Goal: Transaction & Acquisition: Download file/media

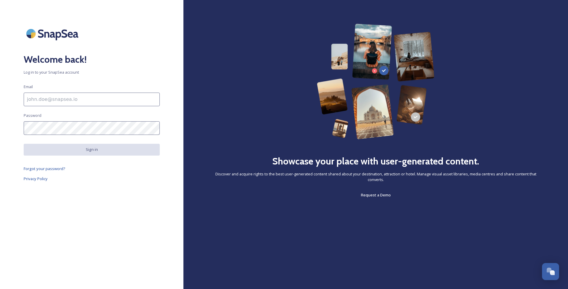
click at [55, 98] on input at bounding box center [92, 100] width 136 height 14
click at [59, 120] on div "Welcome back! Log in to your SnapSea account Email Password Sign in Forgot your…" at bounding box center [91, 145] width 183 height 242
click at [58, 104] on input at bounding box center [92, 100] width 136 height 14
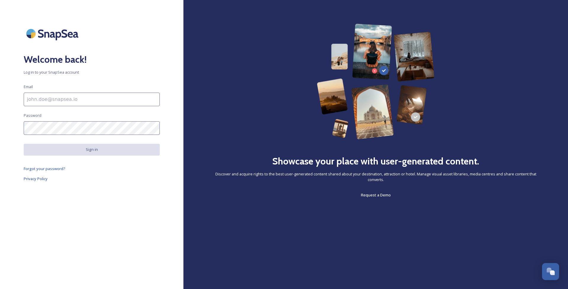
type input "[EMAIL_ADDRESS][DOMAIN_NAME]"
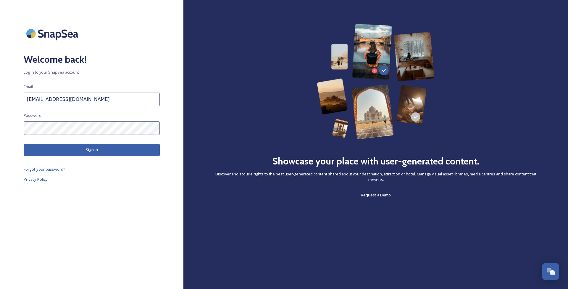
scroll to position [0, 0]
click at [92, 149] on button "Sign in" at bounding box center [92, 150] width 136 height 12
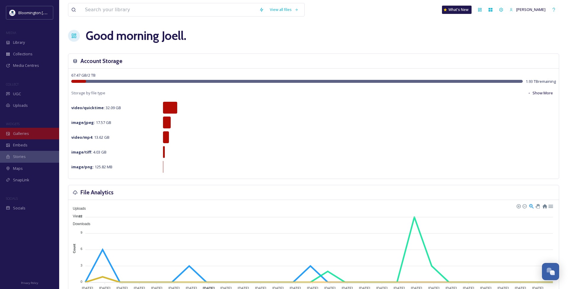
scroll to position [1, 0]
click at [18, 135] on span "Galleries" at bounding box center [21, 134] width 16 height 6
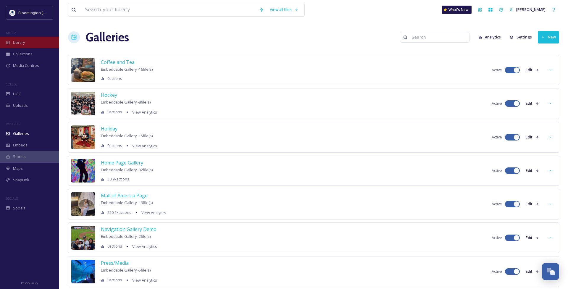
click at [18, 43] on span "Library" at bounding box center [19, 43] width 12 height 6
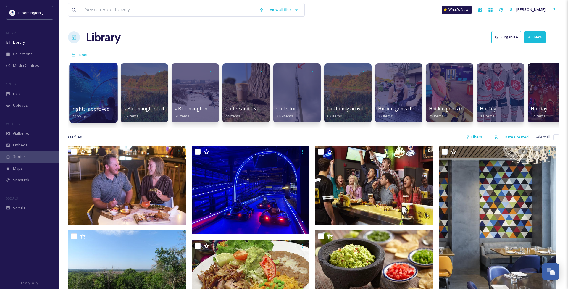
click at [89, 92] on div at bounding box center [93, 93] width 48 height 60
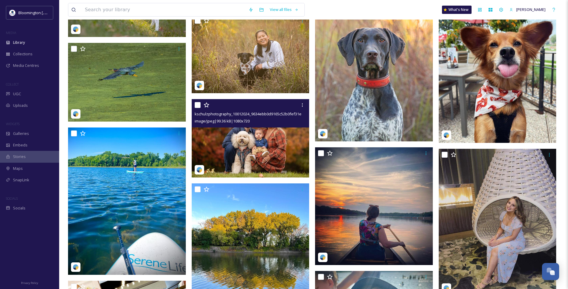
scroll to position [9122, 0]
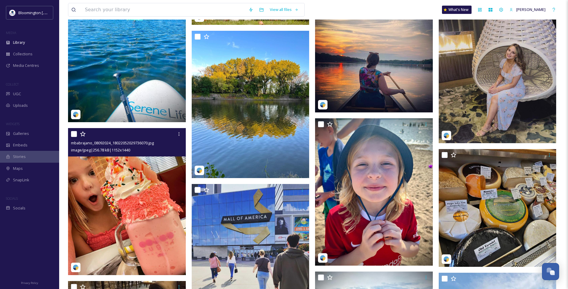
click at [102, 182] on img at bounding box center [127, 201] width 118 height 147
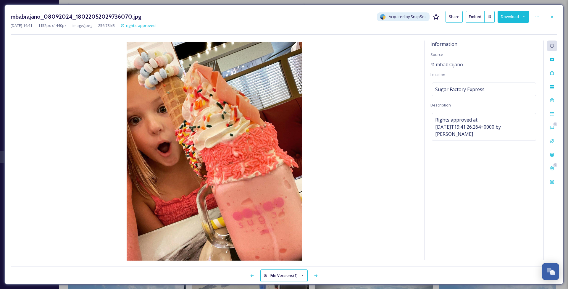
click at [509, 16] on button "Download" at bounding box center [512, 17] width 31 height 12
click at [488, 30] on span "Download Original (1152 x 1440)" at bounding box center [498, 31] width 56 height 6
click at [551, 17] on icon at bounding box center [552, 16] width 2 height 2
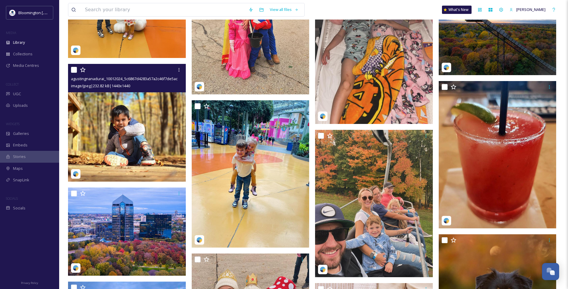
scroll to position [8329, 0]
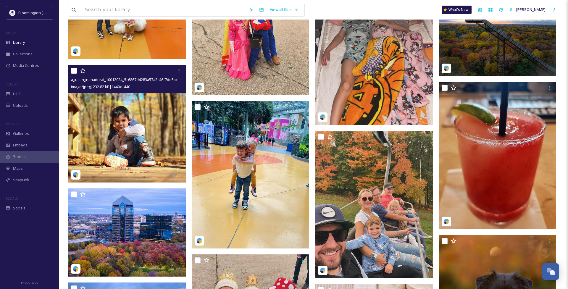
click at [119, 109] on img at bounding box center [127, 124] width 118 height 118
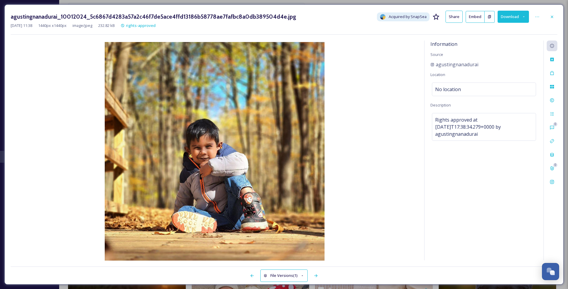
click at [514, 17] on button "Download" at bounding box center [512, 17] width 31 height 12
click at [492, 26] on div "Download Original (1440 x 1440)" at bounding box center [497, 31] width 63 height 12
click at [553, 17] on icon at bounding box center [552, 16] width 5 height 5
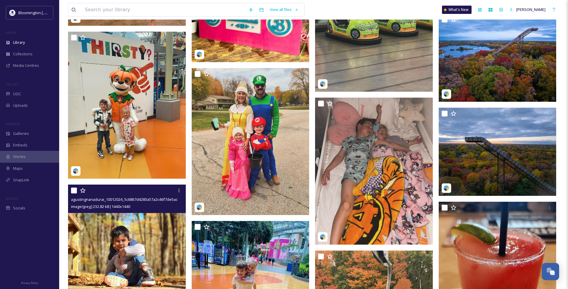
scroll to position [8158, 0]
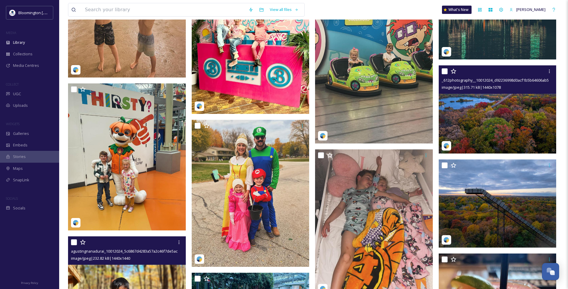
click at [506, 96] on img at bounding box center [498, 109] width 118 height 88
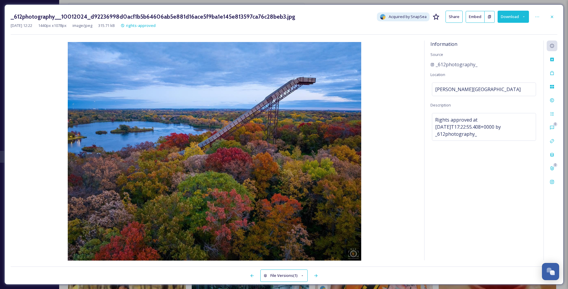
click at [511, 17] on button "Download" at bounding box center [512, 17] width 31 height 12
click at [488, 31] on span "Download Original (1440 x 1078)" at bounding box center [498, 31] width 56 height 6
click at [553, 17] on icon at bounding box center [552, 16] width 5 height 5
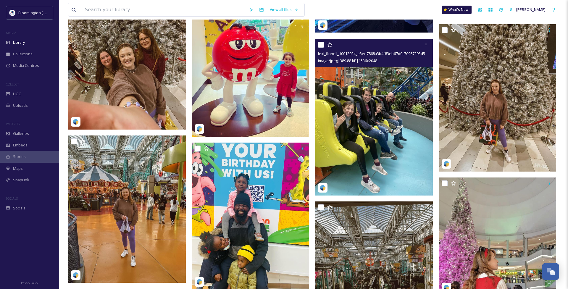
scroll to position [7026, 0]
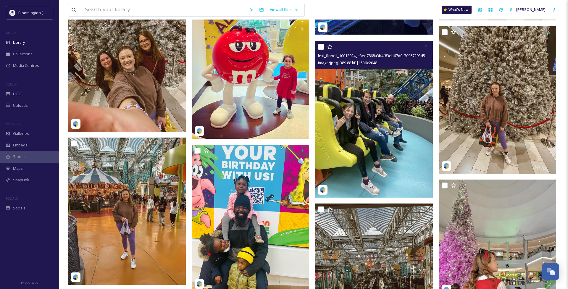
click at [384, 113] on img at bounding box center [374, 119] width 118 height 157
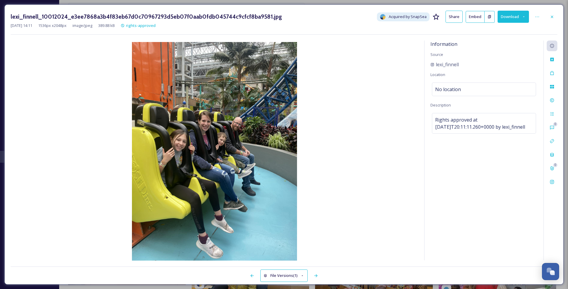
click at [508, 18] on button "Download" at bounding box center [512, 17] width 31 height 12
click at [499, 27] on div "Download Original (1536 x 2048)" at bounding box center [498, 31] width 62 height 12
click at [550, 17] on icon at bounding box center [552, 16] width 5 height 5
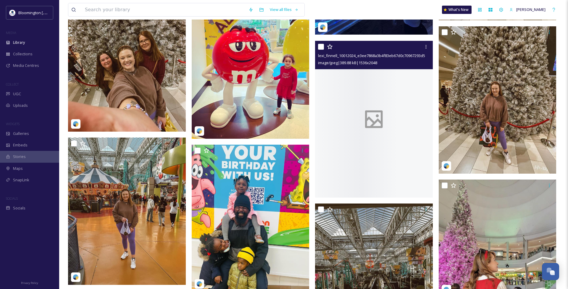
click at [552, 17] on div "View all files What's New [PERSON_NAME]" at bounding box center [313, 10] width 491 height 20
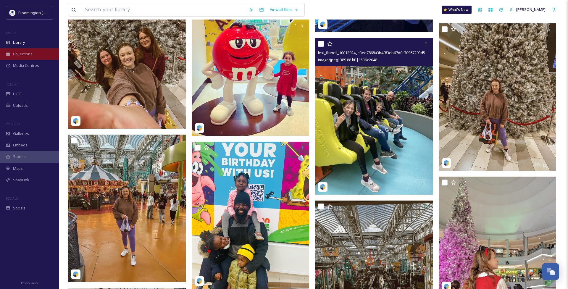
scroll to position [7028, 0]
